Goal: Leave review/rating: Share an evaluation or opinion about a product, service, or content

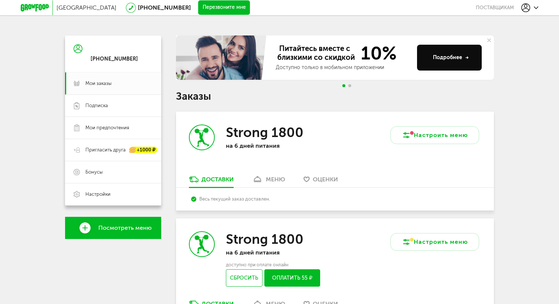
scroll to position [16, 0]
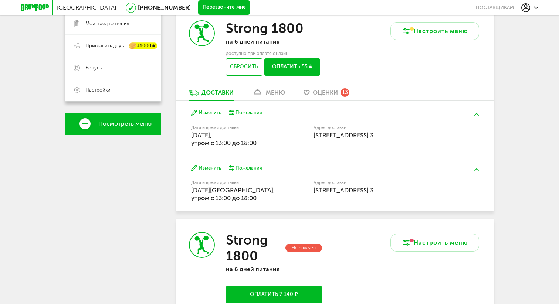
scroll to position [109, 0]
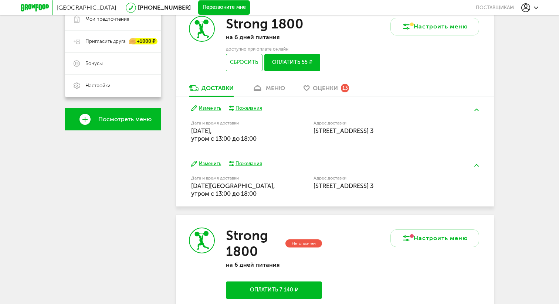
click at [332, 83] on div "Strong 1800 на 6 дней питания доступно при оплате онлайн Сбросить Оплатить 55 ₽" at bounding box center [255, 43] width 159 height 81
click at [331, 87] on span "Оценки" at bounding box center [325, 88] width 25 height 7
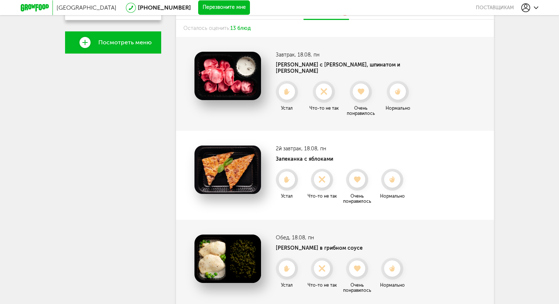
scroll to position [180, 0]
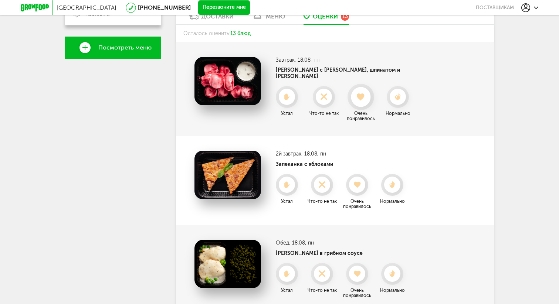
click at [360, 93] on use at bounding box center [361, 96] width 8 height 7
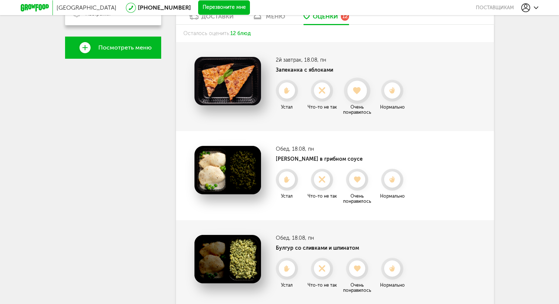
click at [361, 87] on icon at bounding box center [357, 91] width 20 height 8
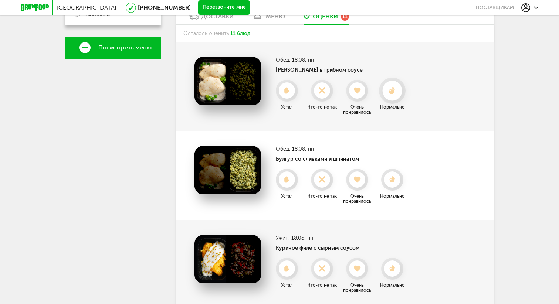
click at [393, 92] on use at bounding box center [392, 91] width 7 height 8
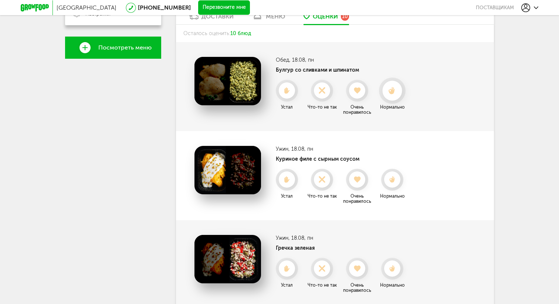
click at [391, 89] on icon at bounding box center [392, 91] width 20 height 8
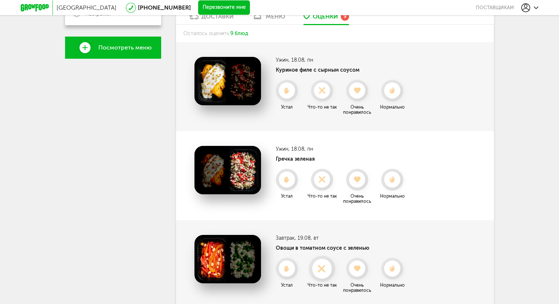
click at [322, 266] on icon at bounding box center [322, 269] width 20 height 8
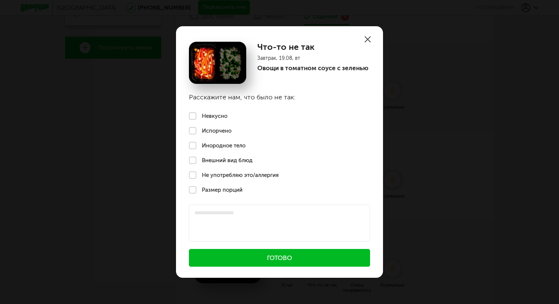
click at [212, 115] on label "Невкусно" at bounding box center [279, 116] width 207 height 15
click at [247, 249] on button "Готово" at bounding box center [279, 258] width 181 height 18
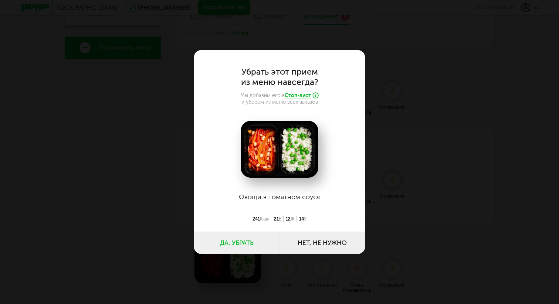
click at [241, 240] on button "Да, убрать" at bounding box center [236, 243] width 85 height 22
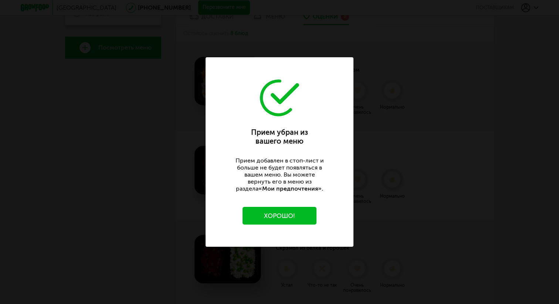
click at [276, 216] on button "Хорошо!" at bounding box center [280, 216] width 74 height 18
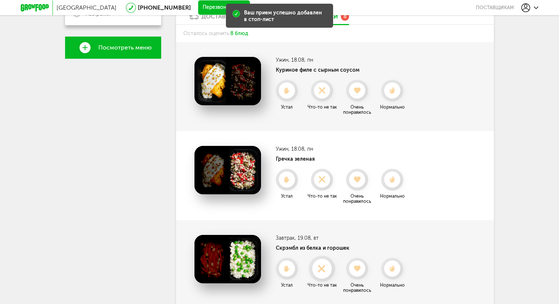
click at [317, 270] on icon at bounding box center [322, 269] width 20 height 8
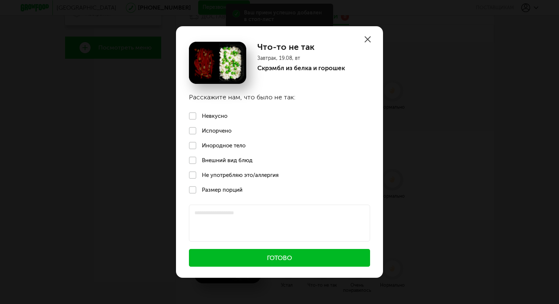
click at [224, 116] on label "Невкусно" at bounding box center [279, 116] width 207 height 15
click at [228, 266] on button "Готово" at bounding box center [279, 258] width 181 height 18
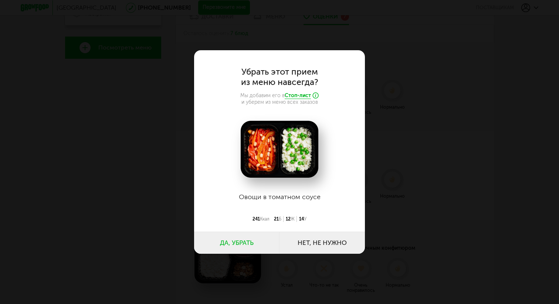
click at [241, 249] on button "Да, убрать" at bounding box center [236, 243] width 85 height 22
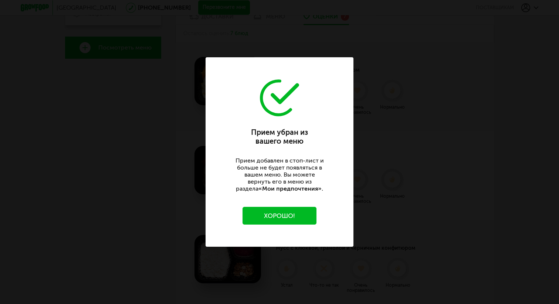
click at [299, 219] on button "Хорошо!" at bounding box center [280, 216] width 74 height 18
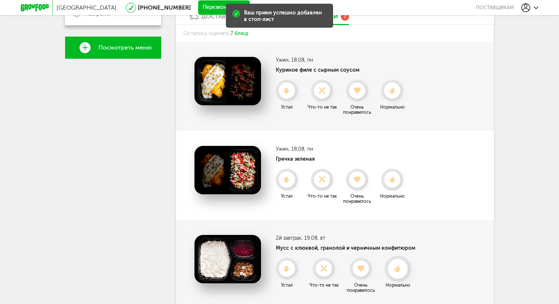
click at [397, 267] on icon at bounding box center [398, 269] width 20 height 8
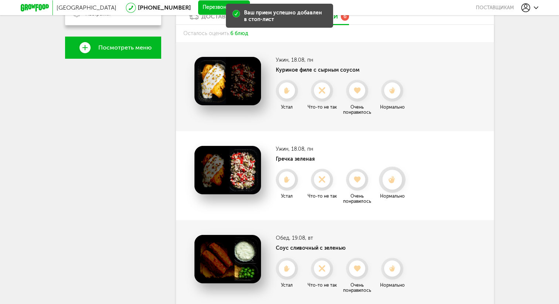
click at [393, 176] on icon at bounding box center [392, 180] width 20 height 8
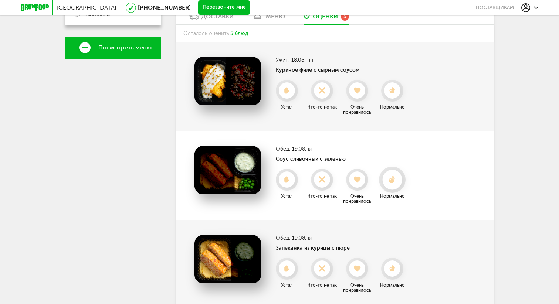
click at [395, 178] on icon at bounding box center [392, 180] width 20 height 8
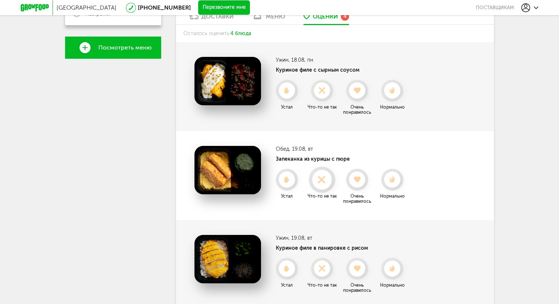
click at [325, 176] on use at bounding box center [322, 179] width 14 height 14
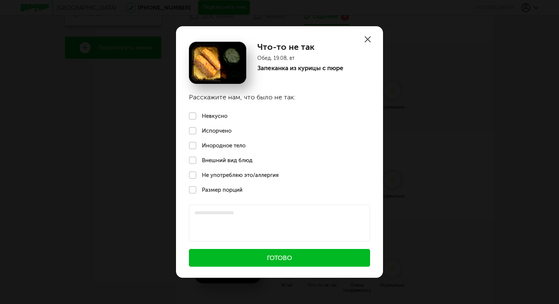
click at [217, 113] on label "Невкусно" at bounding box center [279, 116] width 207 height 15
click at [247, 255] on button "Готово" at bounding box center [279, 258] width 181 height 18
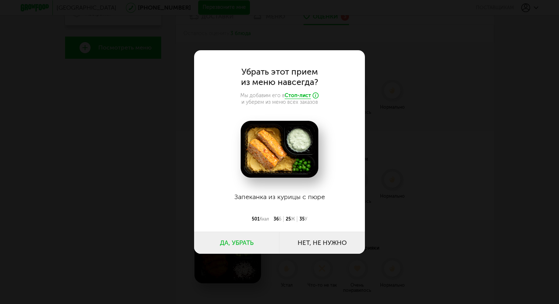
click at [249, 242] on button "Да, убрать" at bounding box center [236, 243] width 85 height 22
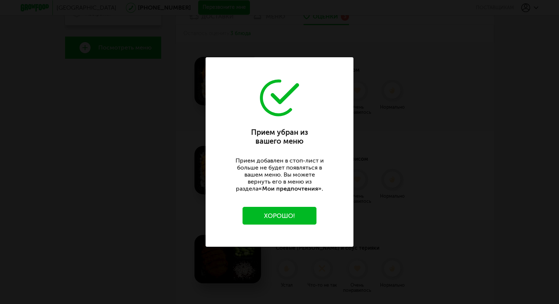
click at [286, 226] on div "Прием убран из вашего меню [PERSON_NAME] добавлен в стоп-лист и больше не будет…" at bounding box center [280, 152] width 148 height 190
click at [287, 214] on button "Хорошо!" at bounding box center [280, 216] width 74 height 18
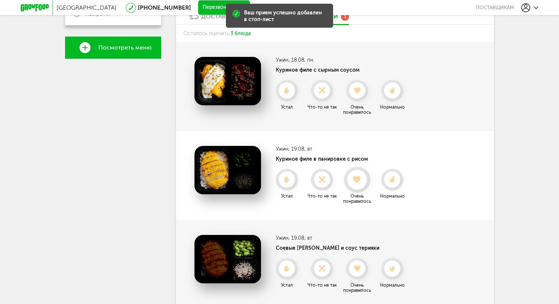
click at [364, 183] on icon at bounding box center [357, 180] width 20 height 8
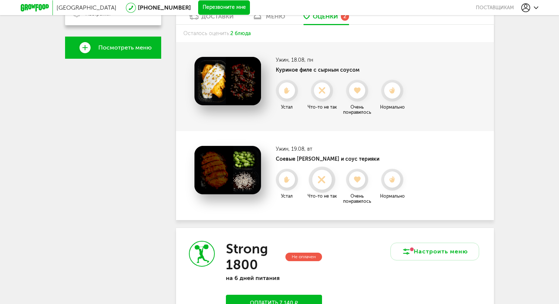
click at [318, 172] on div at bounding box center [322, 180] width 20 height 20
click at [395, 175] on div at bounding box center [392, 180] width 20 height 20
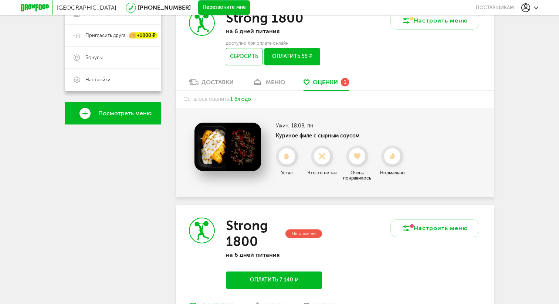
scroll to position [107, 0]
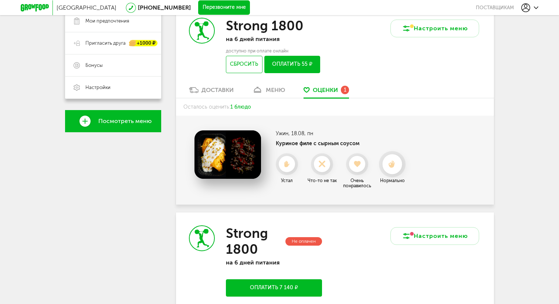
click at [385, 163] on icon at bounding box center [392, 165] width 20 height 8
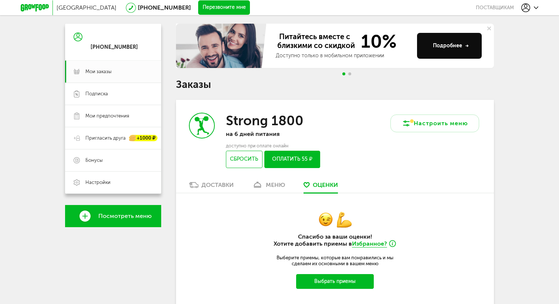
scroll to position [0, 0]
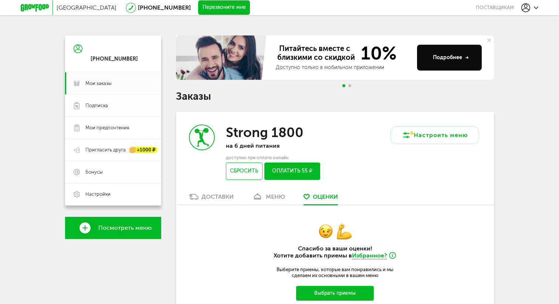
click at [103, 110] on link "Подписка" at bounding box center [113, 106] width 96 height 22
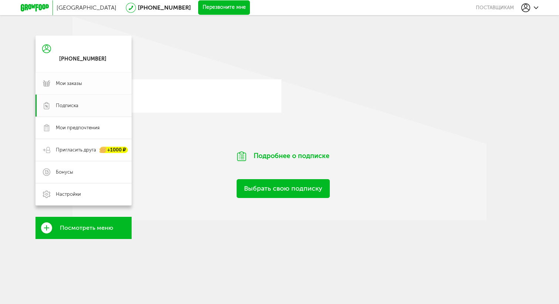
click at [88, 83] on span "Мои заказы" at bounding box center [90, 83] width 68 height 7
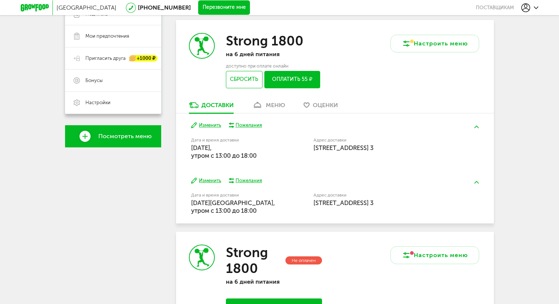
scroll to position [92, 0]
click at [211, 179] on button "Изменить" at bounding box center [206, 180] width 30 height 7
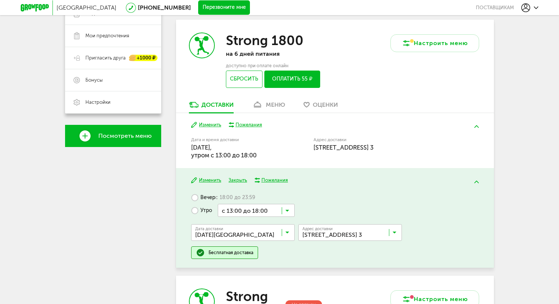
click at [323, 176] on div "Изменить Закрыть Пожелания Вечер с 18:00 до 23:59 Утро с 13:00 до 18:00 Загрузк…" at bounding box center [335, 218] width 318 height 100
click at [235, 180] on button "Закрыть" at bounding box center [238, 180] width 18 height 7
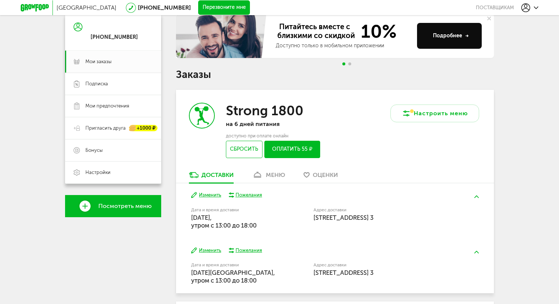
scroll to position [10, 0]
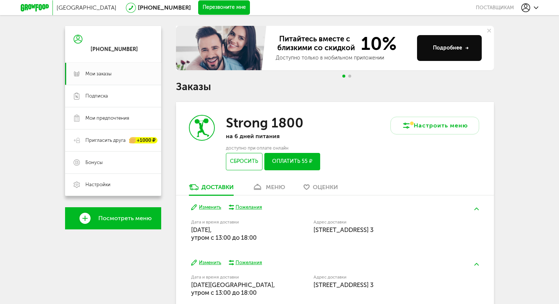
click at [281, 188] on div "меню" at bounding box center [275, 187] width 19 height 7
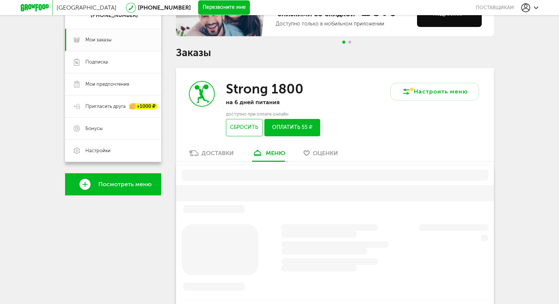
scroll to position [93, 0]
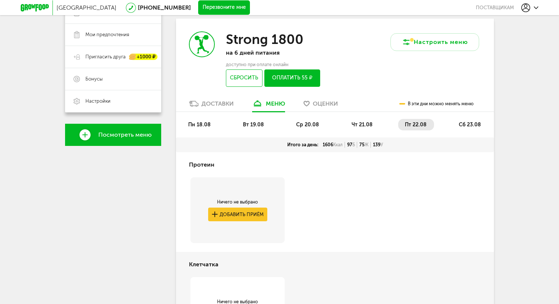
click at [308, 125] on span "ср 20.08" at bounding box center [307, 125] width 23 height 6
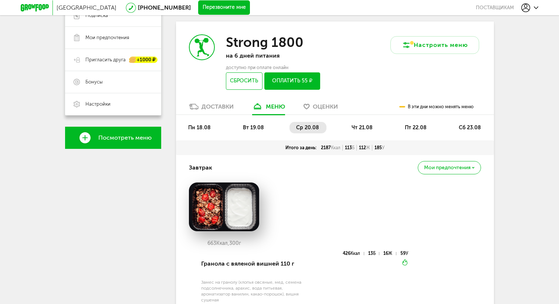
scroll to position [94, 0]
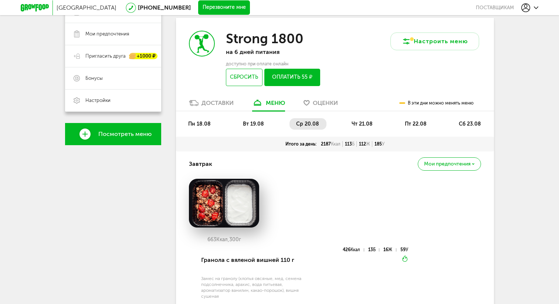
click at [359, 127] on li "чт 21.08" at bounding box center [362, 123] width 35 height 11
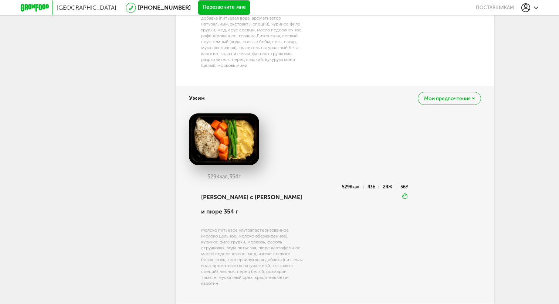
scroll to position [912, 0]
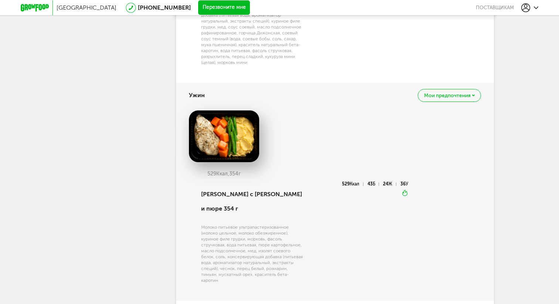
click at [434, 98] on span "Мои предпочтения" at bounding box center [447, 95] width 47 height 5
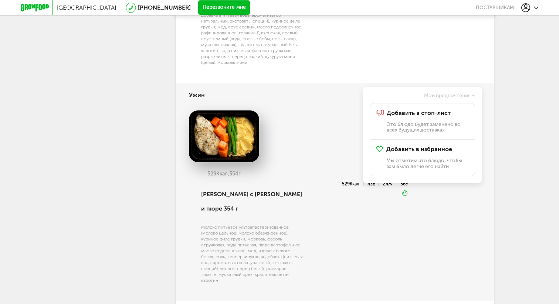
click at [319, 150] on div "529 Ккал, 354 г" at bounding box center [335, 147] width 292 height 72
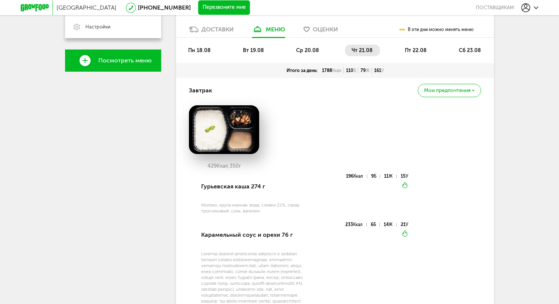
scroll to position [154, 0]
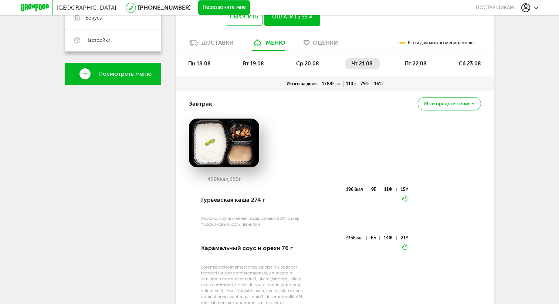
click at [408, 62] on span "пт 22.08" at bounding box center [416, 64] width 22 height 6
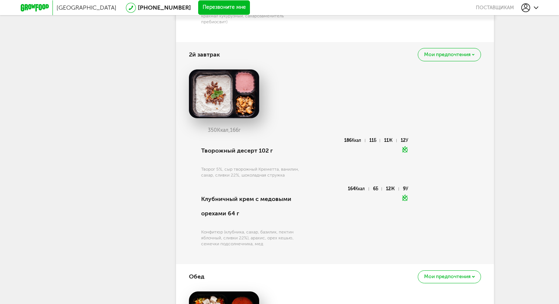
scroll to position [631, 0]
